Goal: Task Accomplishment & Management: Use online tool/utility

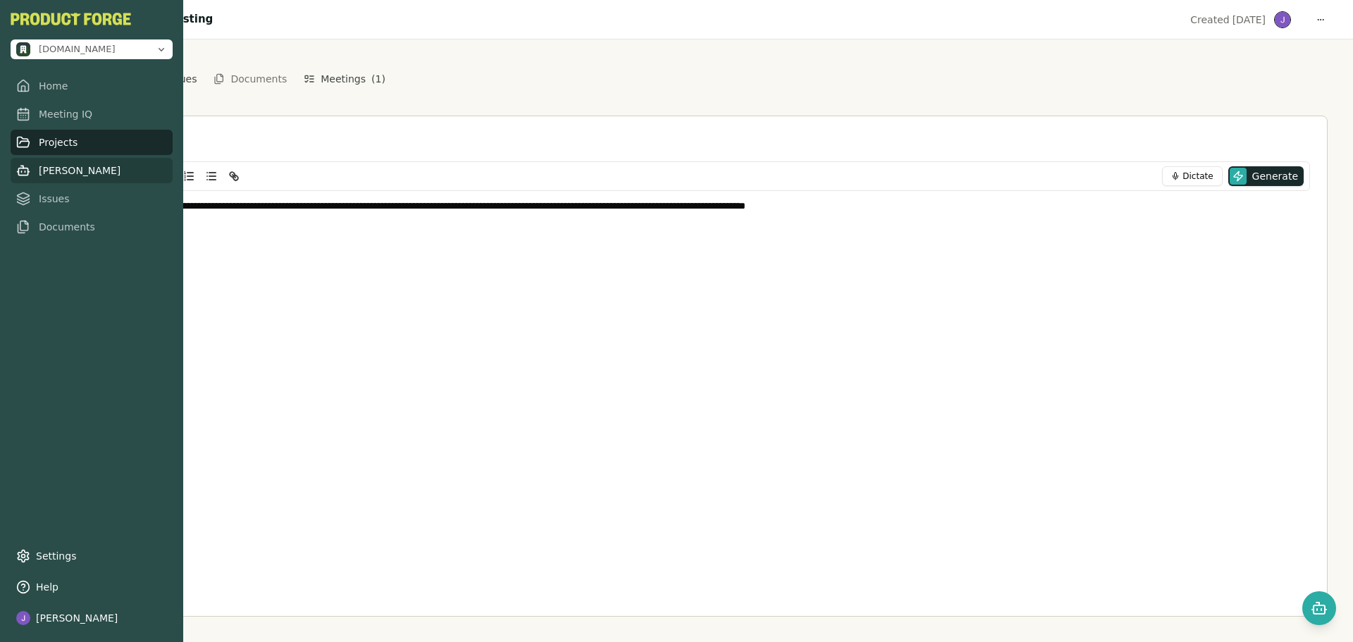
click at [43, 176] on link "[PERSON_NAME]" at bounding box center [92, 170] width 162 height 25
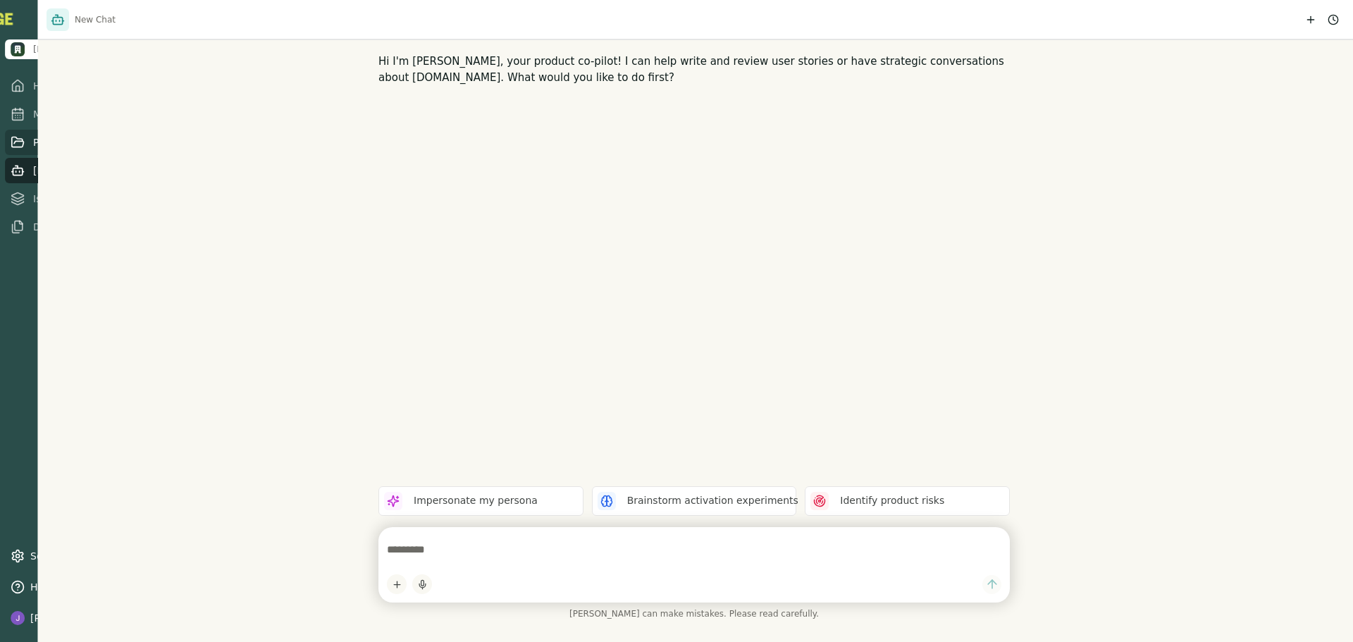
click at [13, 148] on link "Projects" at bounding box center [72, 142] width 135 height 25
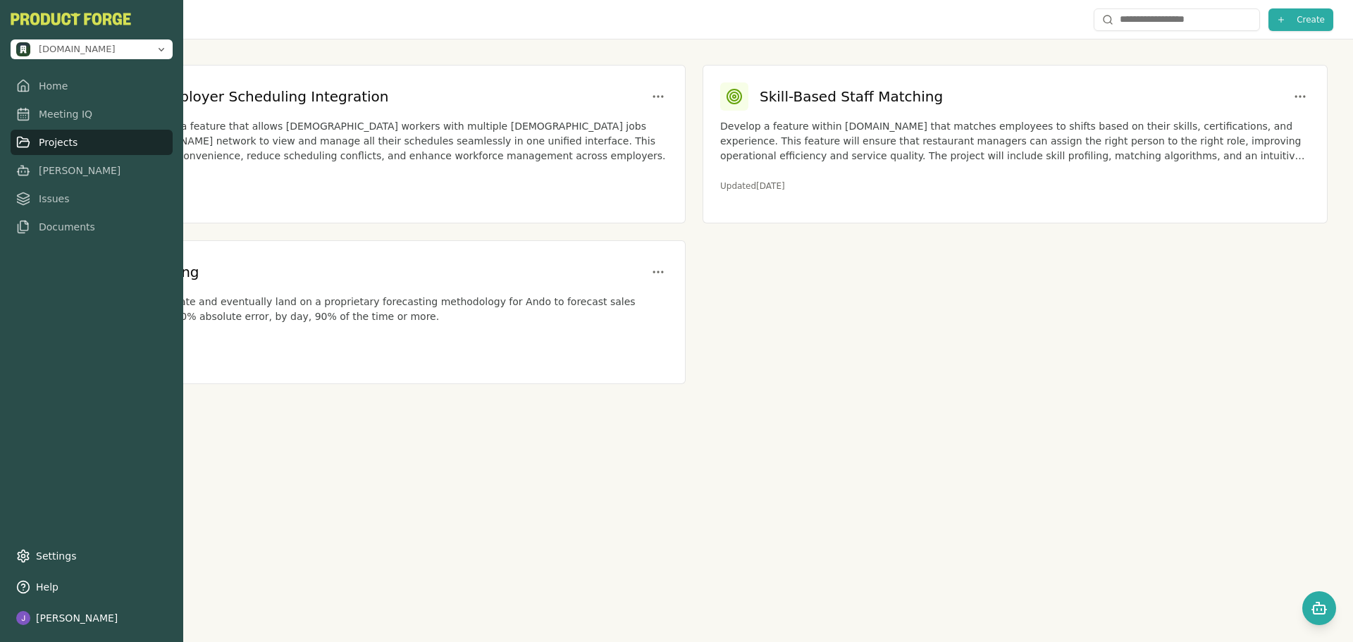
click at [60, 147] on link "Projects" at bounding box center [92, 142] width 162 height 25
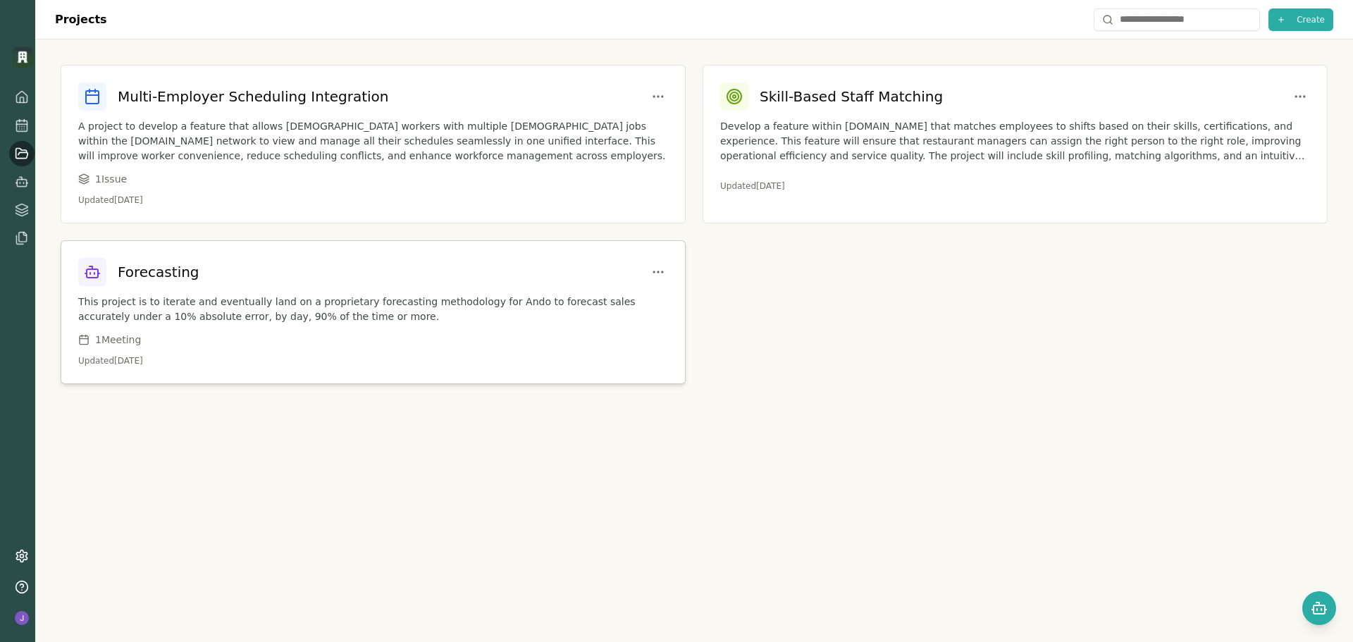
click at [421, 320] on p "This project is to iterate and eventually land on a proprietary forecasting met…" at bounding box center [373, 310] width 590 height 30
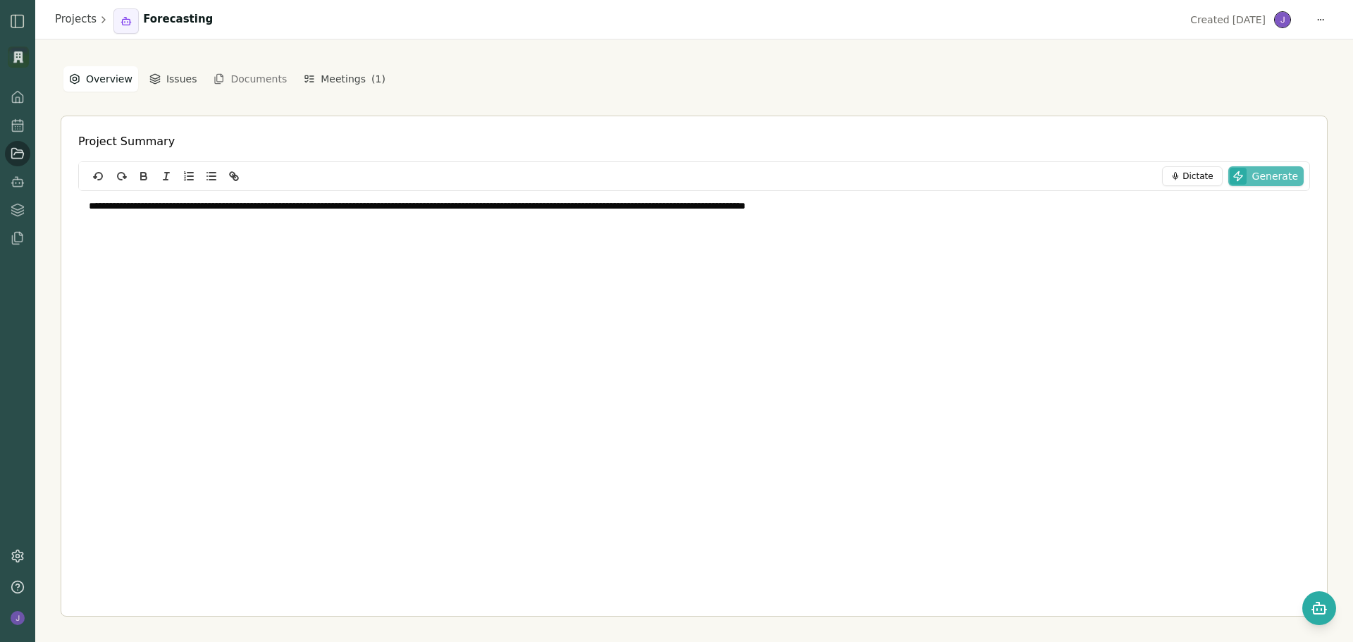
click at [1269, 178] on span "Generate" at bounding box center [1275, 176] width 46 height 14
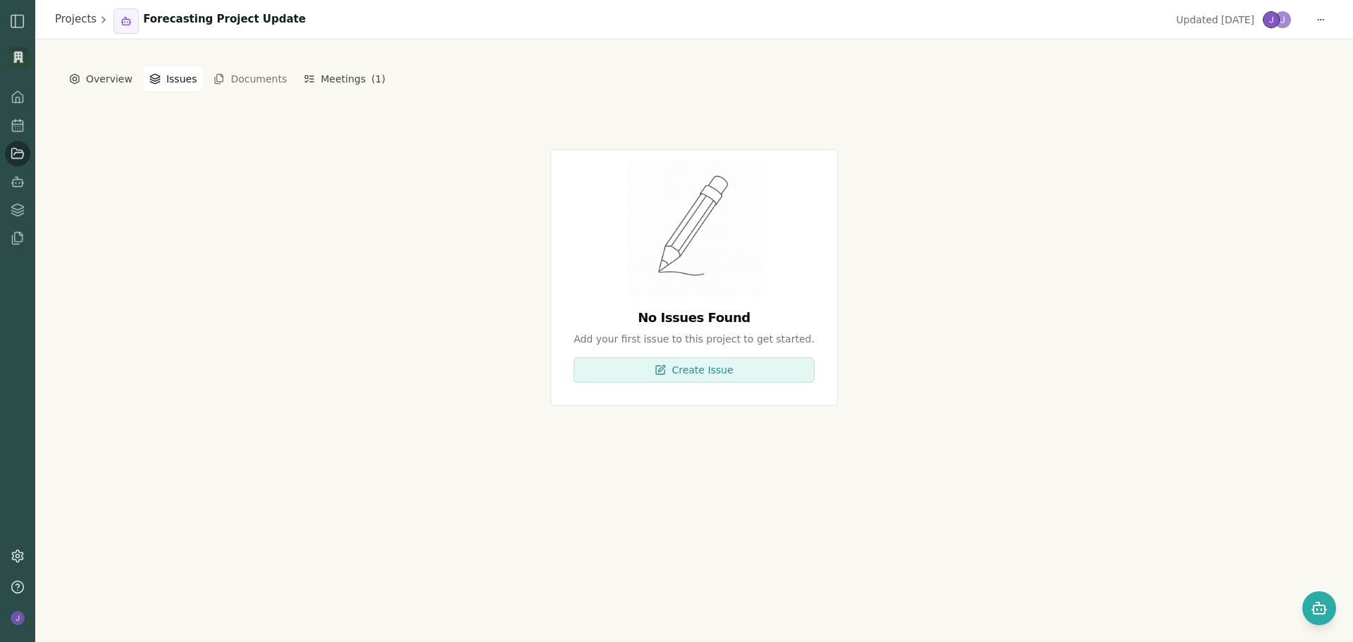
click at [174, 71] on button "Issues" at bounding box center [173, 78] width 59 height 25
click at [262, 84] on button "Documents" at bounding box center [250, 79] width 90 height 23
click at [319, 78] on button "Meetings ( 1 )" at bounding box center [344, 78] width 93 height 25
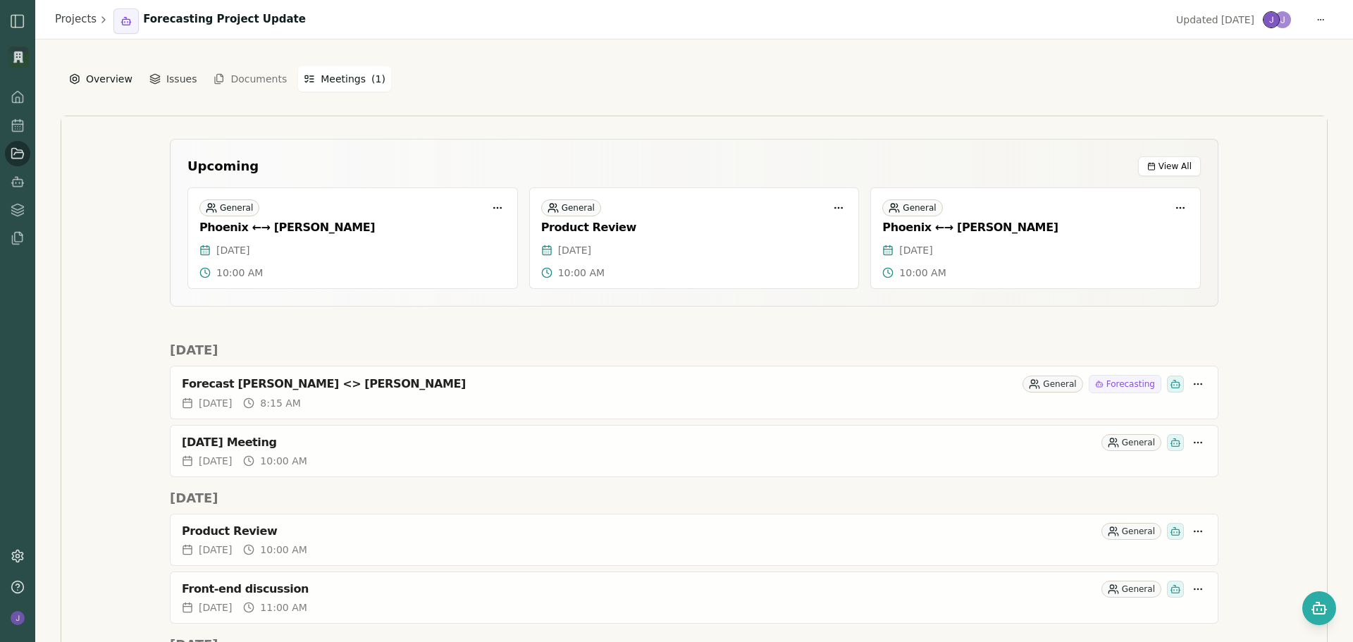
click at [106, 75] on button "Overview" at bounding box center [100, 78] width 75 height 25
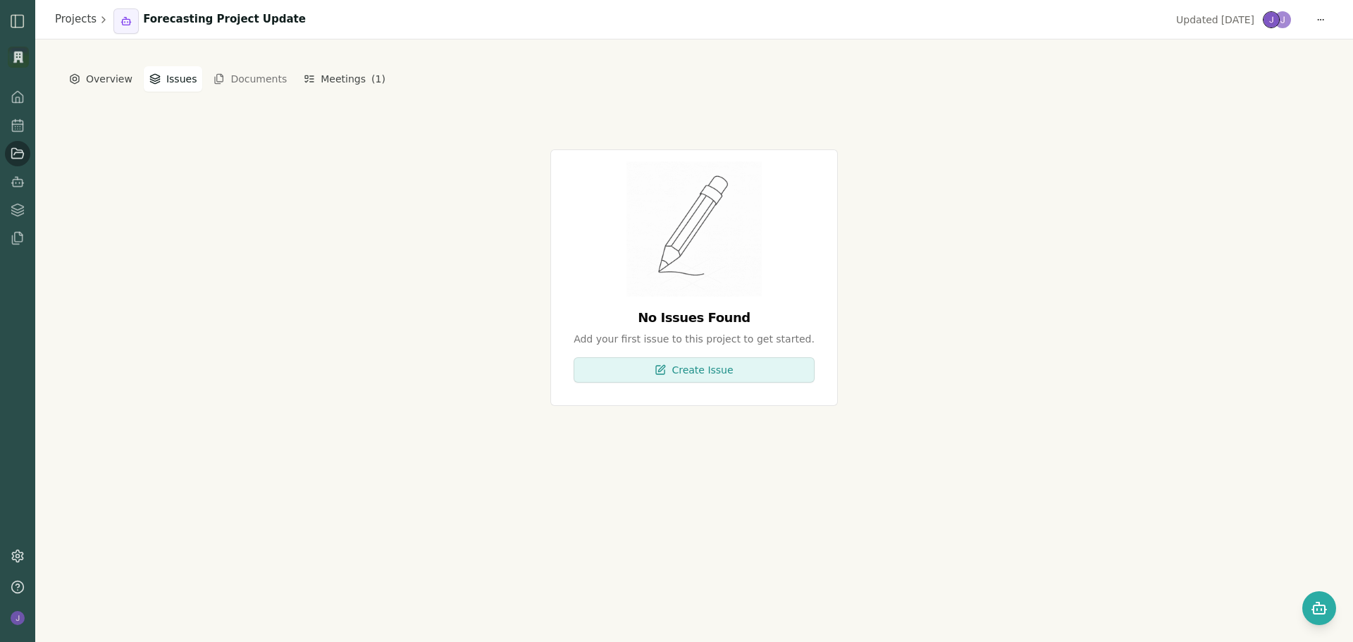
click at [180, 80] on button "Issues" at bounding box center [173, 78] width 59 height 25
click at [253, 80] on button "Documents" at bounding box center [250, 79] width 90 height 23
click at [169, 80] on button "Issues" at bounding box center [173, 78] width 59 height 25
click at [221, 76] on button "Documents" at bounding box center [250, 79] width 90 height 23
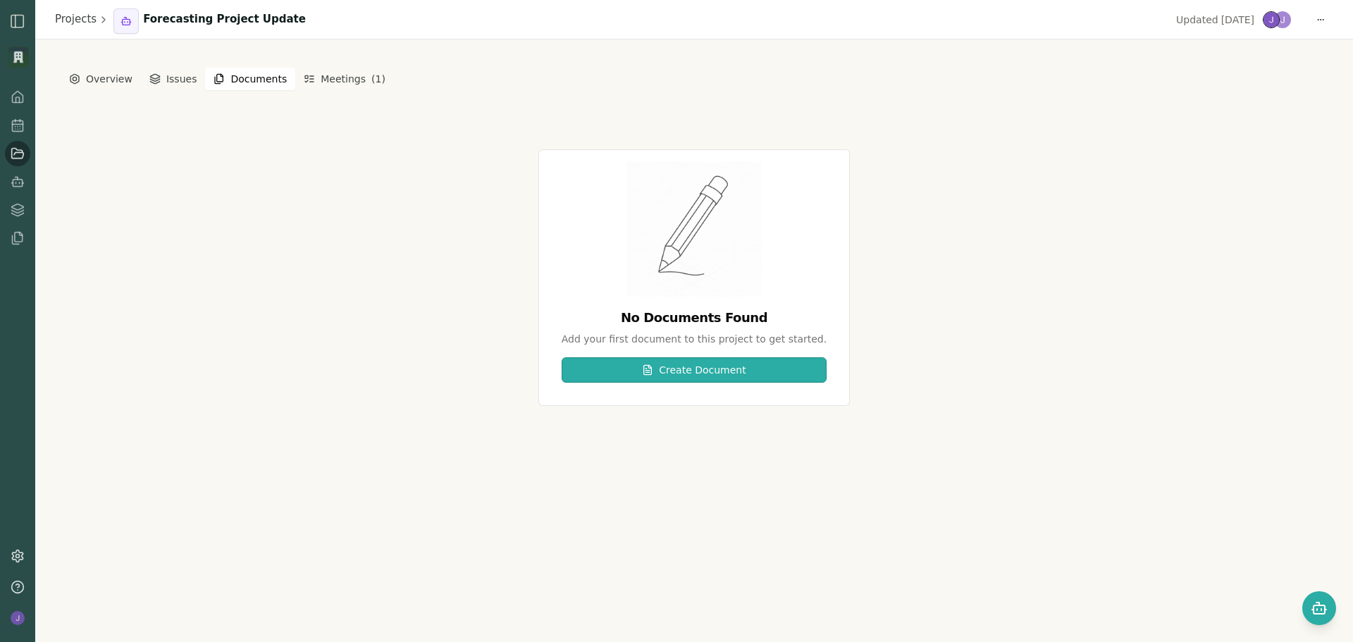
click at [687, 369] on button "Create Document" at bounding box center [694, 369] width 265 height 25
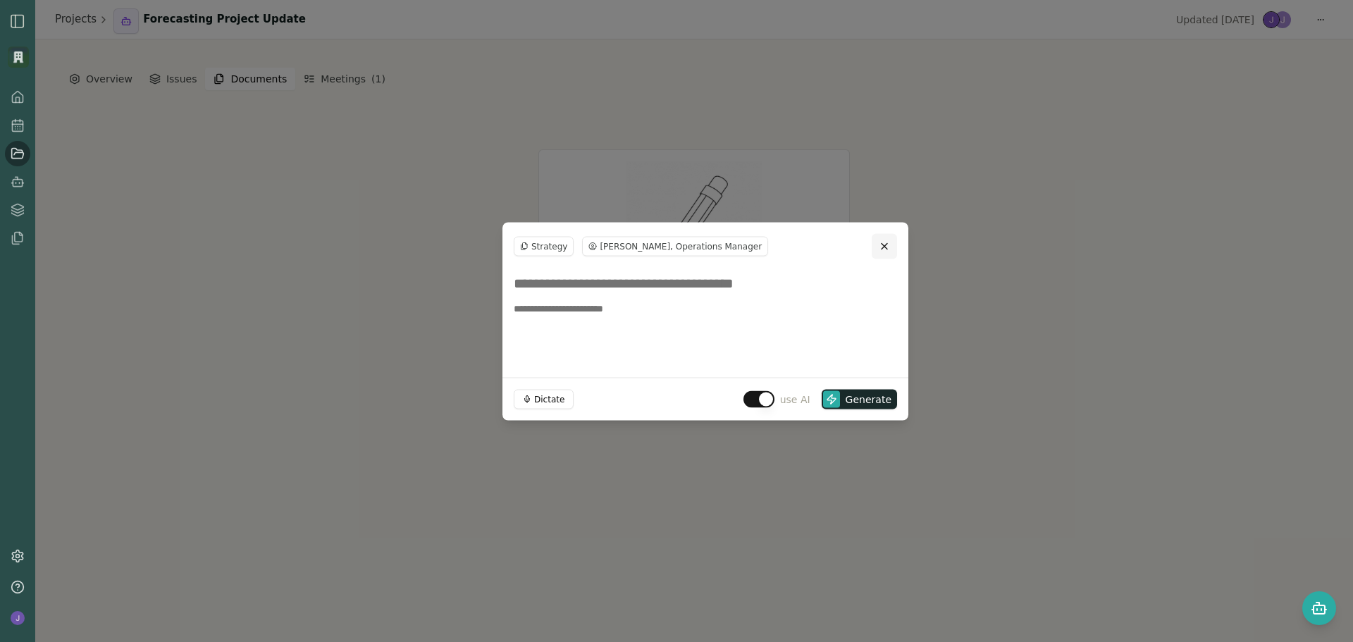
click at [890, 245] on button "Close" at bounding box center [884, 245] width 25 height 25
